Goal: Transaction & Acquisition: Purchase product/service

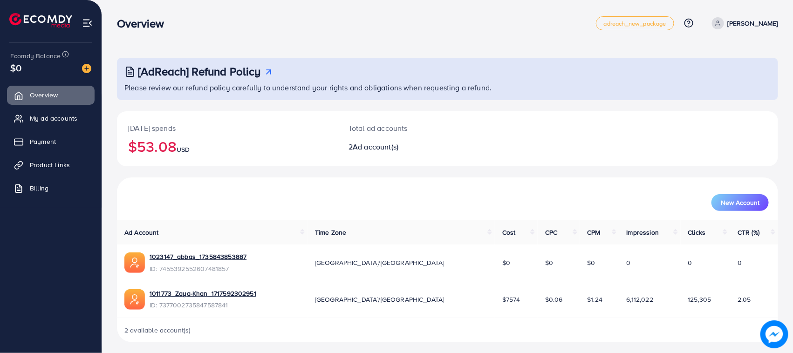
click at [82, 74] on div "$0" at bounding box center [50, 68] width 81 height 14
click at [89, 69] on img at bounding box center [86, 68] width 9 height 9
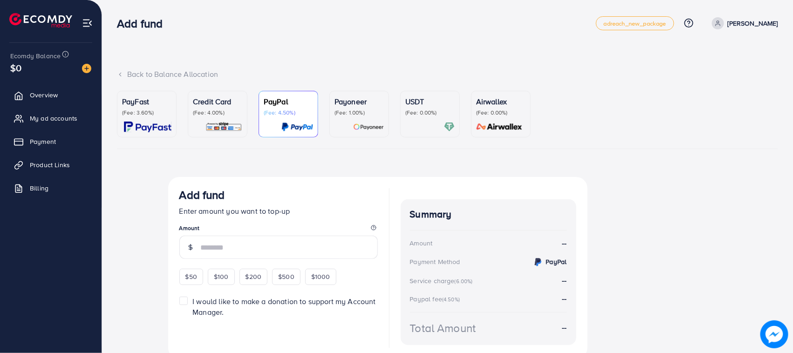
click at [183, 116] on ul "PayFast (Fee: 3.60%) Credit Card (Fee: 4.00%) PayPal (Fee: 4.50%) Payoneer (Fee…" at bounding box center [447, 120] width 661 height 58
click at [227, 124] on img at bounding box center [223, 127] width 37 height 11
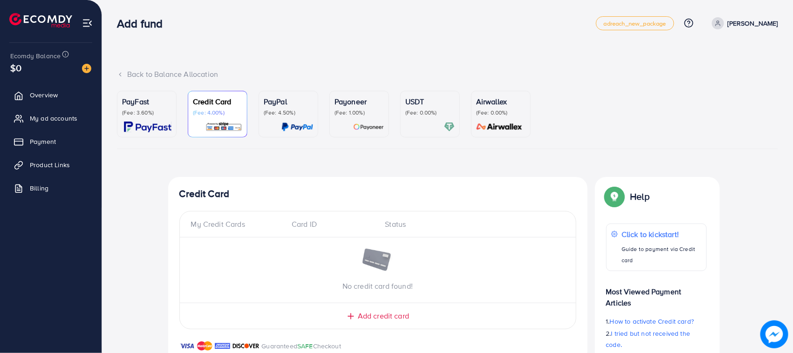
scroll to position [60, 0]
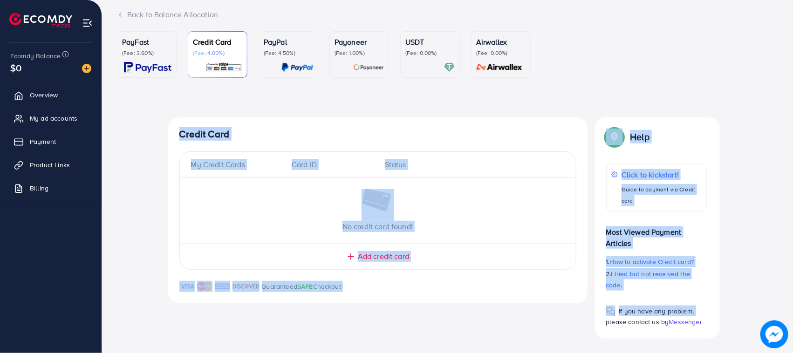
drag, startPoint x: 180, startPoint y: 128, endPoint x: 704, endPoint y: 295, distance: 550.5
click at [704, 295] on div "Credit Card My Credit Cards Card ID Status No credit card found! Add credit car…" at bounding box center [447, 227] width 559 height 221
click at [559, 287] on div "Guaranteed SAFE Checkout" at bounding box center [377, 292] width 419 height 22
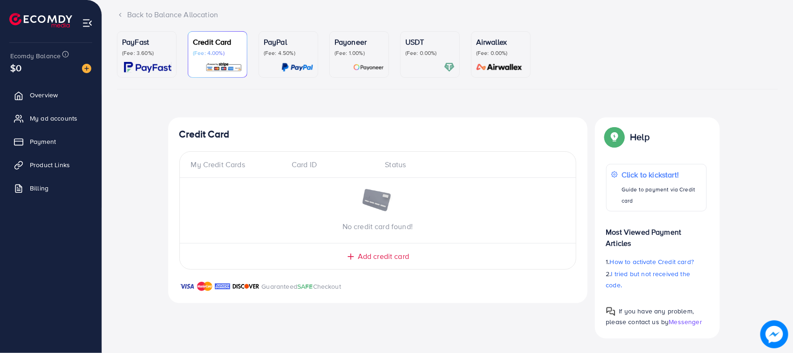
click at [273, 56] on p "(Fee: 4.50%)" at bounding box center [288, 52] width 49 height 7
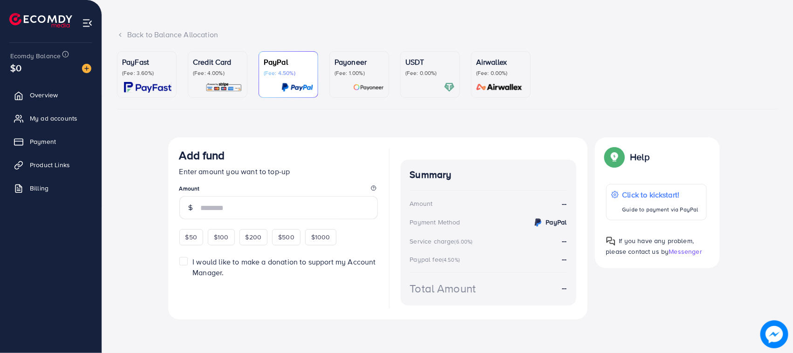
click at [222, 63] on p "Credit Card" at bounding box center [217, 61] width 49 height 11
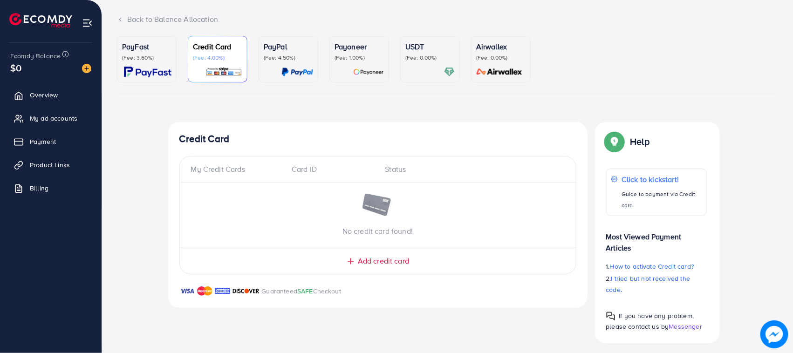
scroll to position [60, 0]
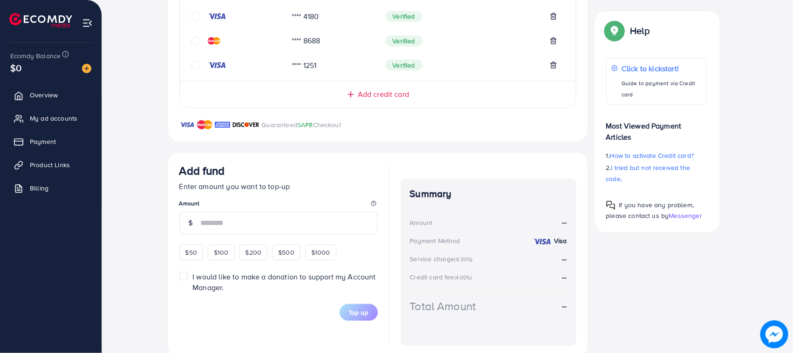
scroll to position [329, 0]
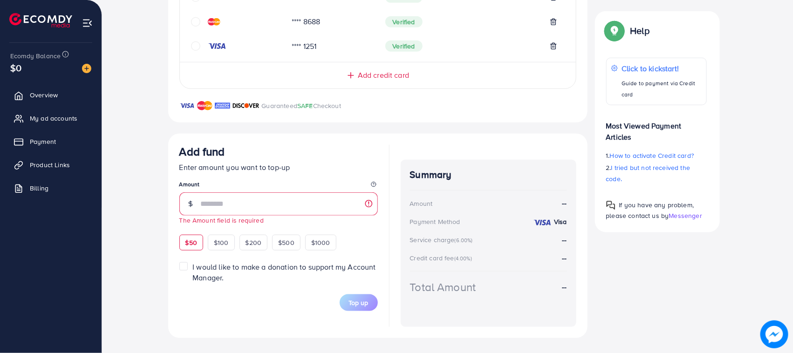
click at [194, 238] on span "$50" at bounding box center [191, 242] width 12 height 9
type input "**"
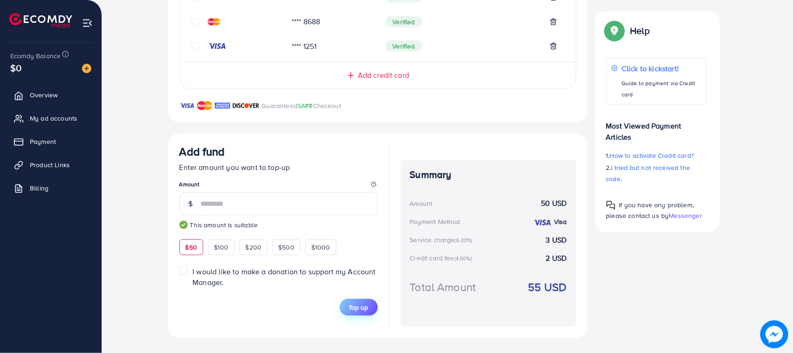
click at [365, 302] on button "Top up" at bounding box center [359, 307] width 38 height 17
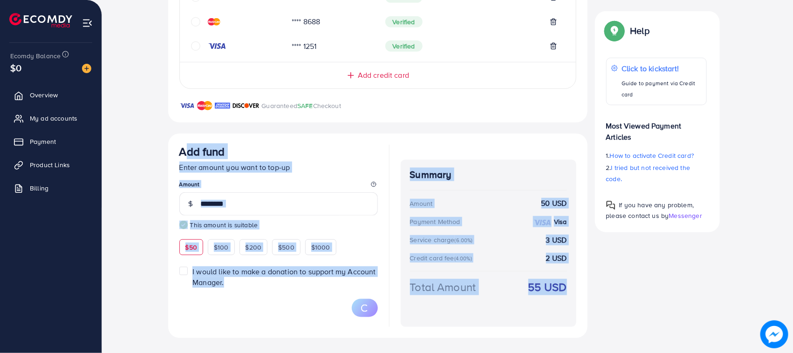
drag, startPoint x: 173, startPoint y: 152, endPoint x: 560, endPoint y: 315, distance: 420.1
click at [560, 315] on div "Add fund Enter amount you want to top-up Amount ** This amount is suitable $50 …" at bounding box center [377, 236] width 419 height 205
click at [556, 308] on div "Top-up Success! Thanks you for your purchase. Please check your balance again. …" at bounding box center [447, 93] width 559 height 491
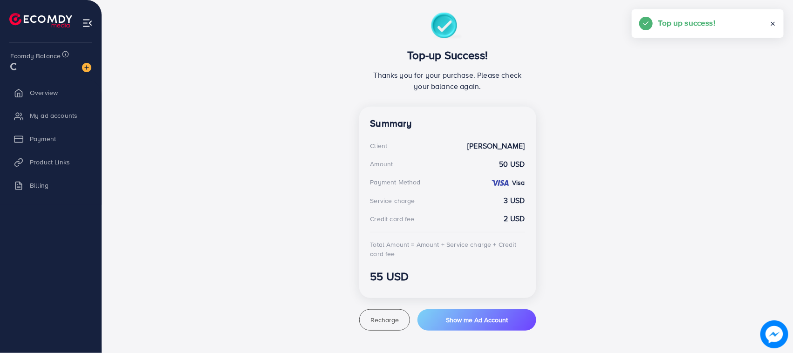
click at [576, 294] on div "Top-up Success! Thanks you for your purchase. Please check your balance again. …" at bounding box center [447, 172] width 559 height 318
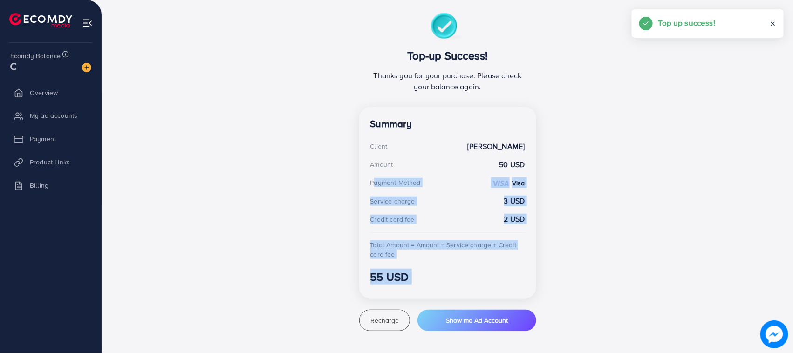
drag, startPoint x: 576, startPoint y: 294, endPoint x: 239, endPoint y: 173, distance: 358.4
click at [239, 173] on div "Top-up Success! Thanks you for your purchase. Please check your balance again. …" at bounding box center [447, 172] width 559 height 318
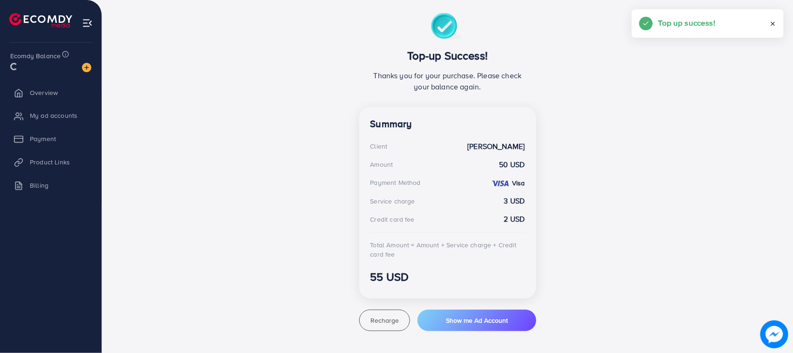
click at [238, 160] on div "Top-up Success! Thanks you for your purchase. Please check your balance again. …" at bounding box center [447, 172] width 559 height 318
click at [56, 114] on span "My ad accounts" at bounding box center [56, 118] width 48 height 9
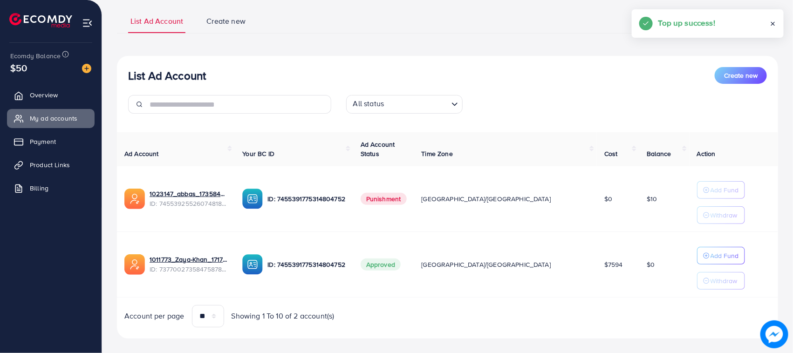
scroll to position [73, 0]
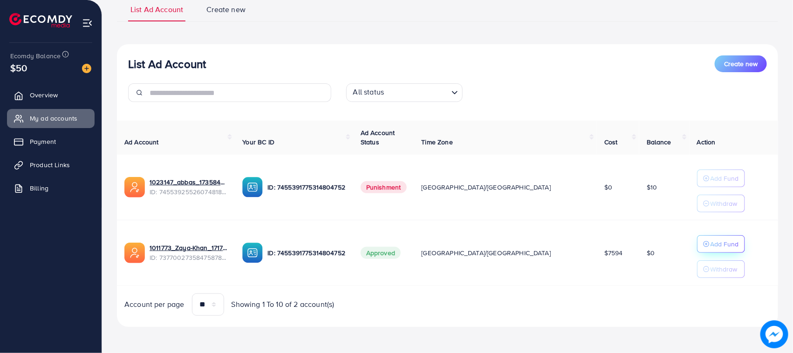
click at [703, 241] on icon "button" at bounding box center [706, 244] width 7 height 7
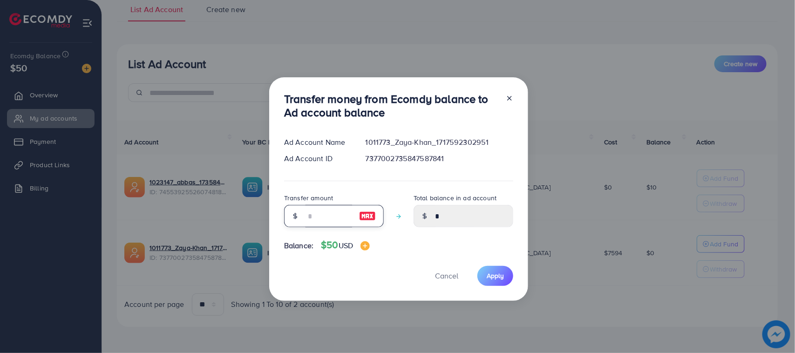
click at [337, 218] on input "number" at bounding box center [329, 216] width 47 height 22
type input "*"
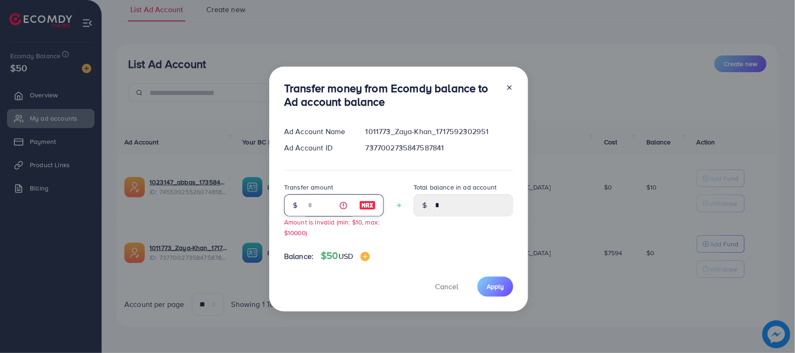
type input "****"
type input "**"
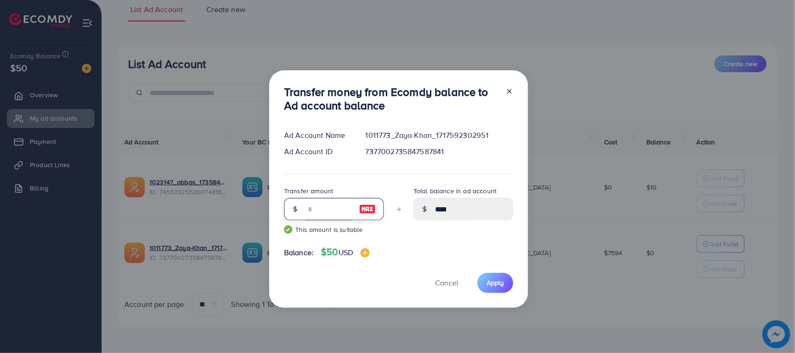
type input "*****"
type input "**"
click at [497, 285] on span "Apply" at bounding box center [495, 282] width 17 height 9
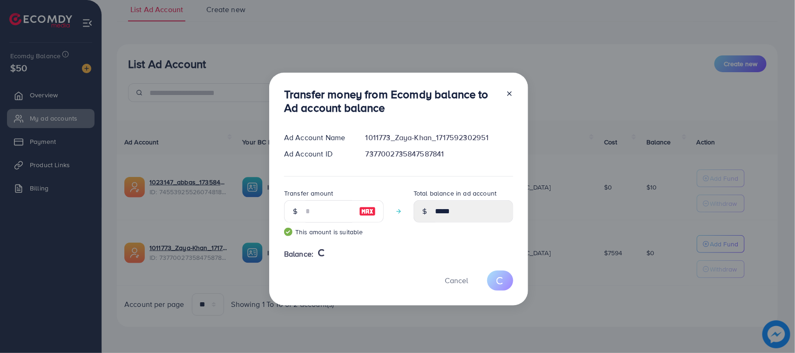
type input "*"
